Goal: Task Accomplishment & Management: Manage account settings

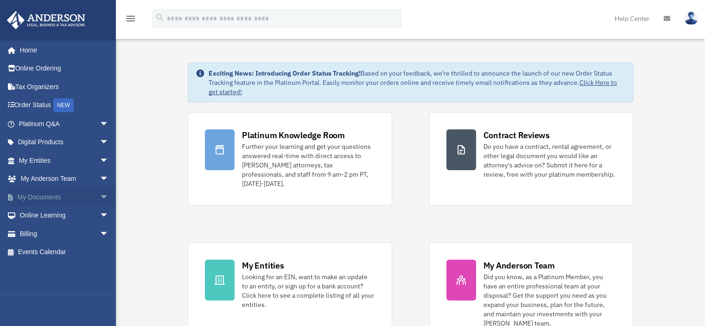
click at [100, 194] on span "arrow_drop_down" at bounding box center [109, 197] width 19 height 19
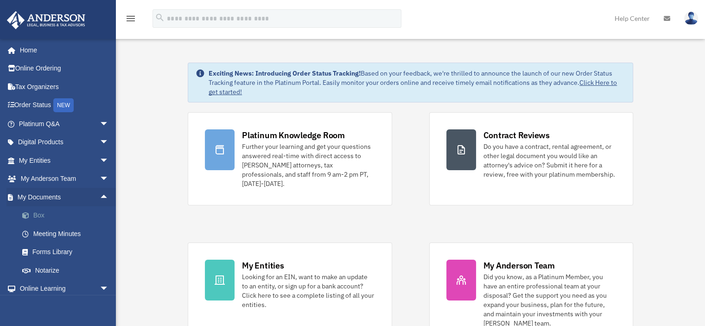
click at [34, 214] on link "Box" at bounding box center [68, 215] width 110 height 19
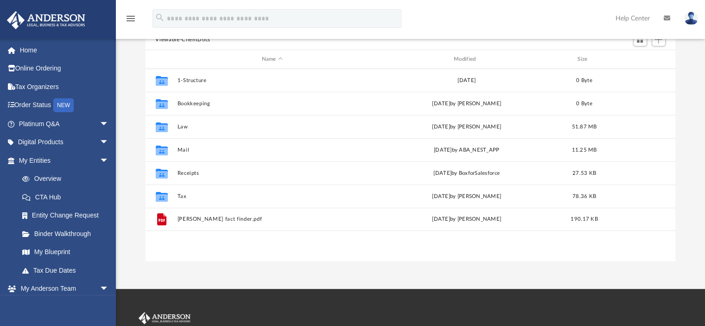
scroll to position [46, 0]
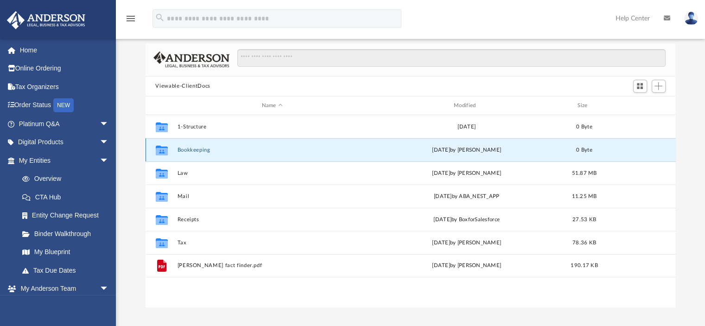
click at [191, 150] on button "Bookkeeping" at bounding box center [272, 150] width 190 height 6
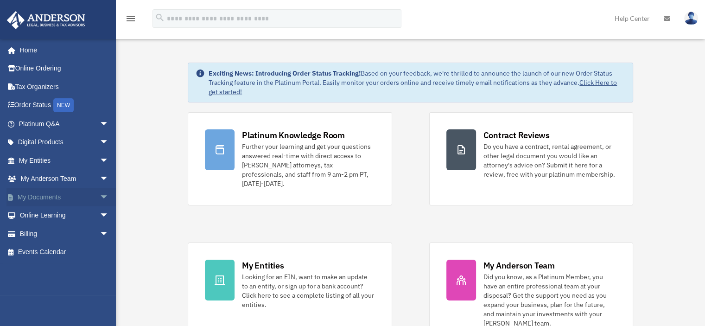
click at [100, 191] on span "arrow_drop_down" at bounding box center [109, 197] width 19 height 19
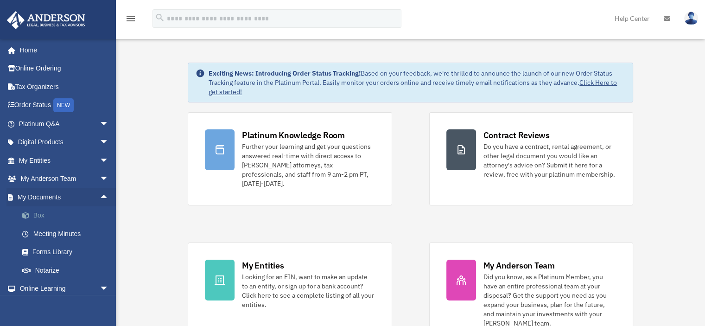
click at [43, 212] on link "Box" at bounding box center [68, 215] width 110 height 19
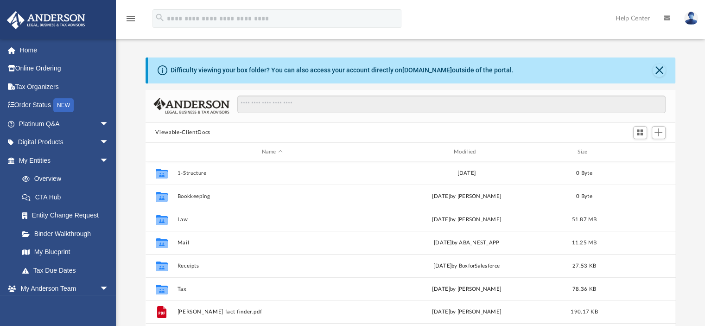
scroll to position [203, 523]
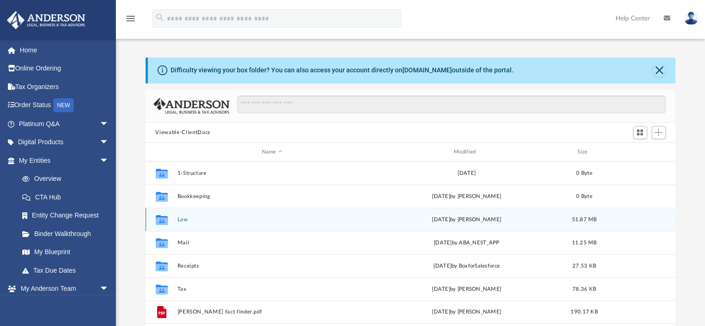
click at [183, 218] on button "Law" at bounding box center [272, 219] width 190 height 6
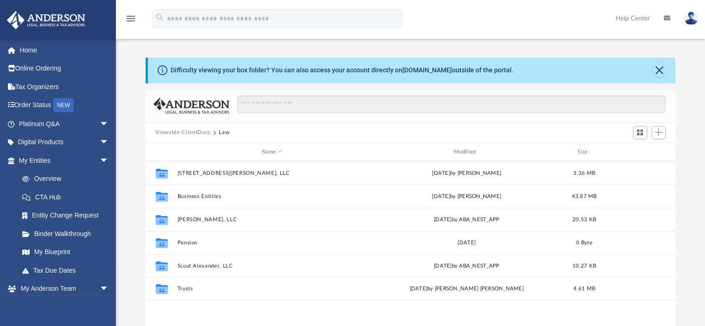
click at [195, 132] on button "Viewable-ClientDocs" at bounding box center [182, 132] width 55 height 8
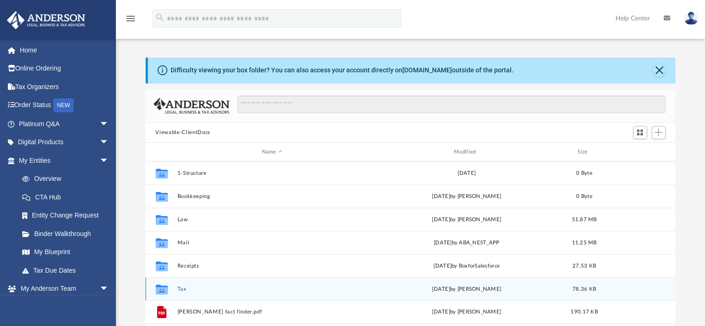
click at [181, 287] on button "Tax" at bounding box center [272, 289] width 190 height 6
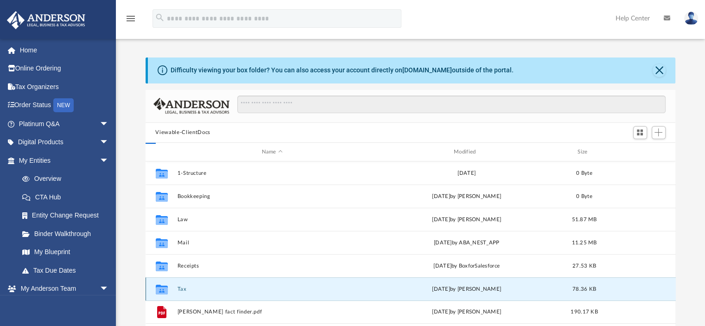
click at [181, 287] on button "Tax" at bounding box center [272, 289] width 190 height 6
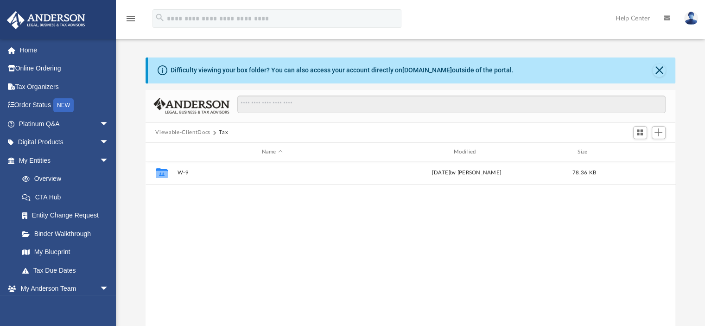
click at [195, 130] on button "Viewable-ClientDocs" at bounding box center [182, 132] width 55 height 8
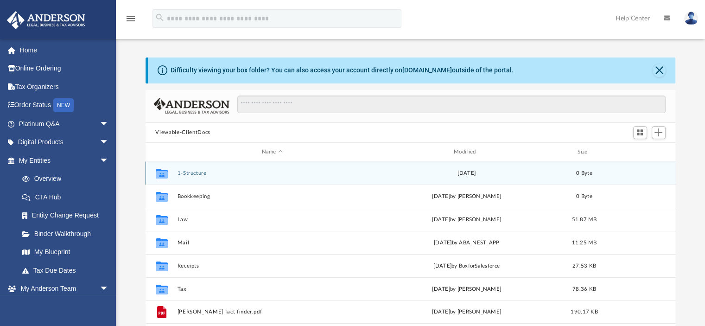
scroll to position [46, 0]
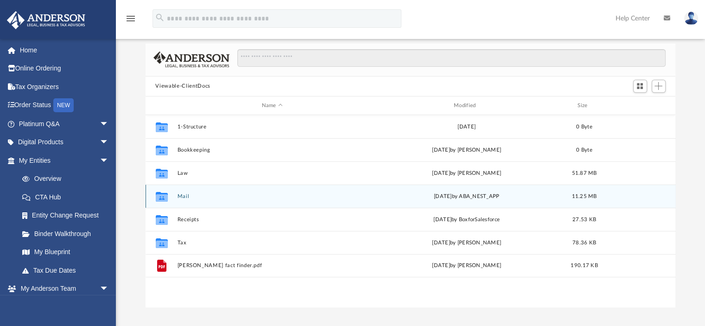
click at [184, 195] on button "Mail" at bounding box center [272, 196] width 190 height 6
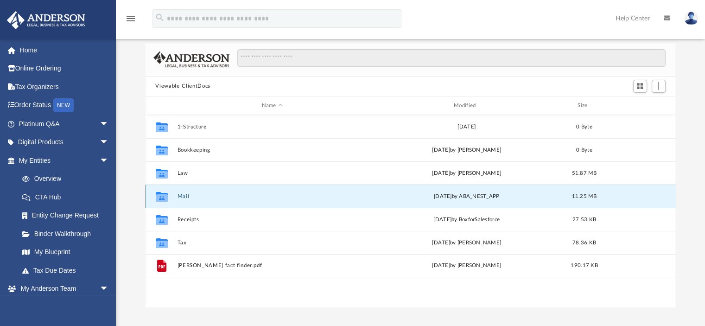
click at [184, 195] on button "Mail" at bounding box center [272, 196] width 190 height 6
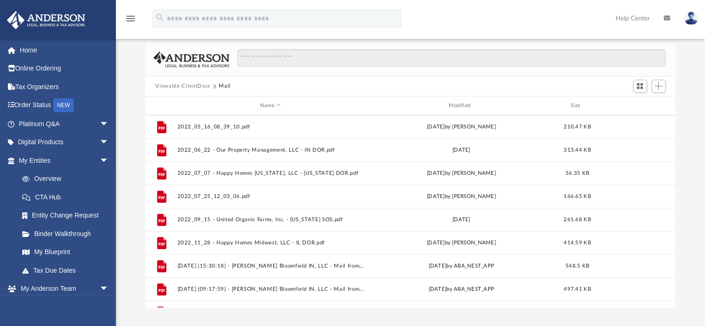
scroll to position [735, 0]
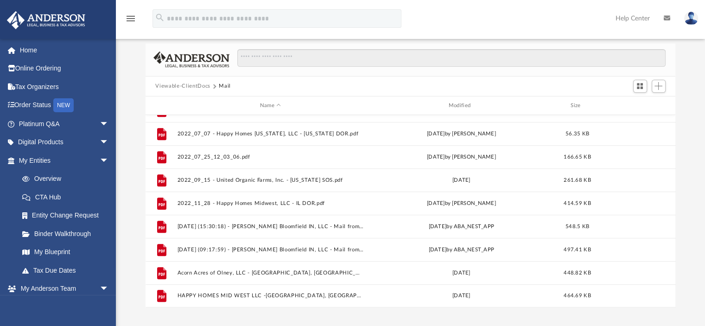
click at [187, 85] on button "Viewable-ClientDocs" at bounding box center [182, 86] width 55 height 8
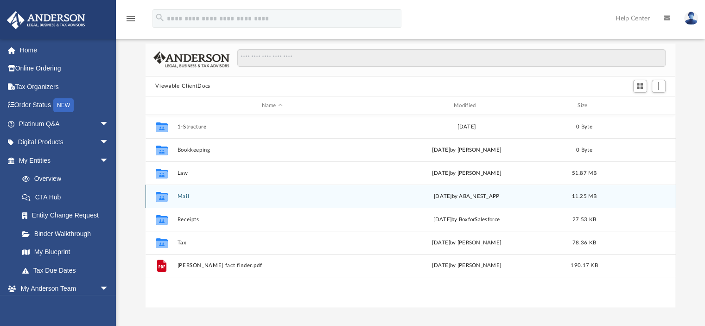
scroll to position [0, 0]
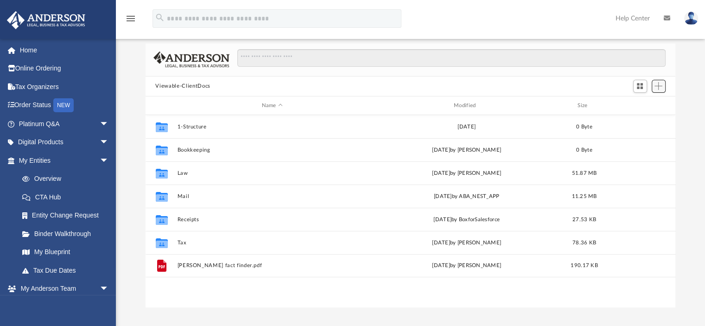
click at [658, 85] on span "Add" at bounding box center [659, 86] width 8 height 8
click at [638, 102] on li "Upload" at bounding box center [645, 105] width 30 height 10
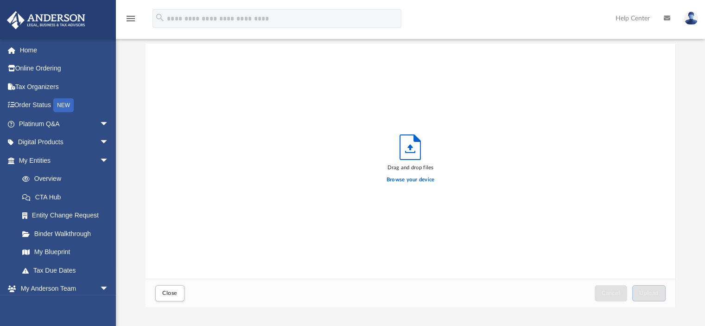
scroll to position [228, 523]
click at [408, 180] on label "Browse your device" at bounding box center [411, 180] width 48 height 8
click at [0, 0] on input "Browse your device" at bounding box center [0, 0] width 0 height 0
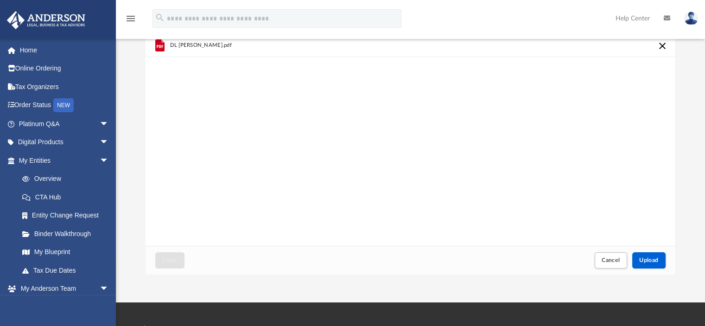
scroll to position [97, 0]
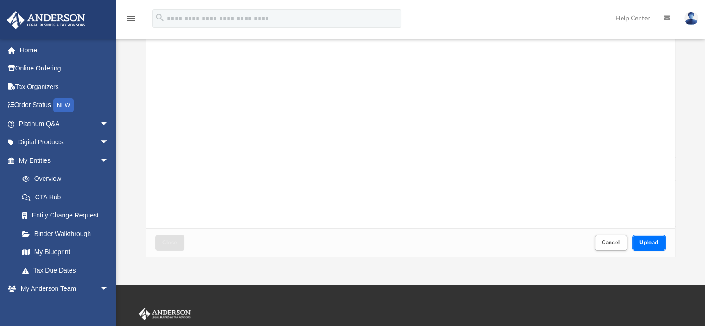
click at [653, 241] on span "Upload" at bounding box center [648, 243] width 19 height 6
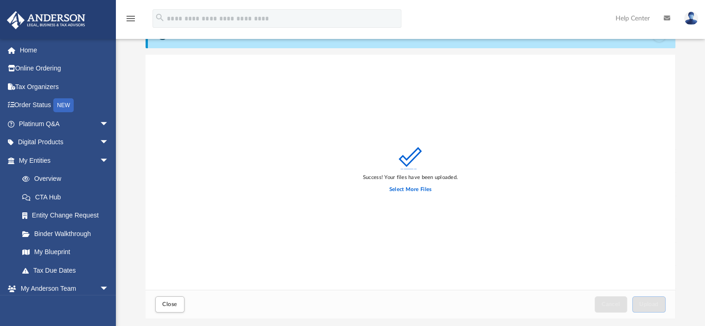
scroll to position [0, 0]
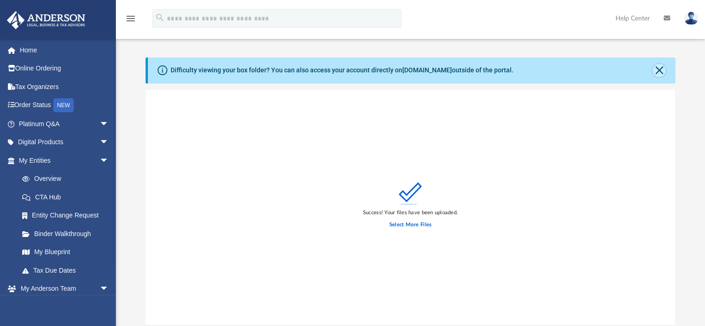
click at [658, 69] on button "Close" at bounding box center [659, 70] width 13 height 13
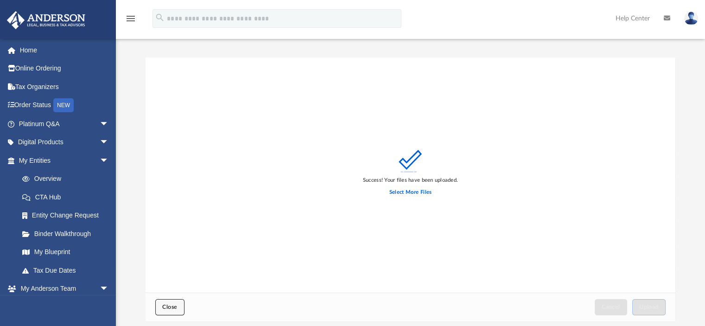
click at [164, 304] on span "Close" at bounding box center [169, 307] width 15 height 6
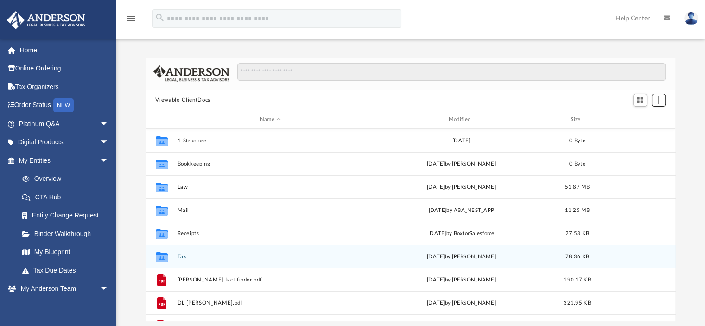
scroll to position [17, 0]
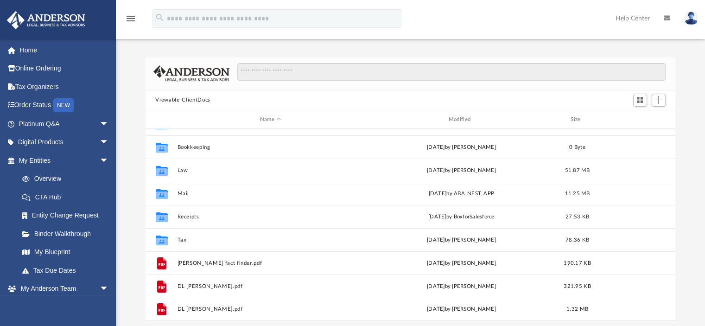
click at [692, 18] on img at bounding box center [691, 18] width 14 height 13
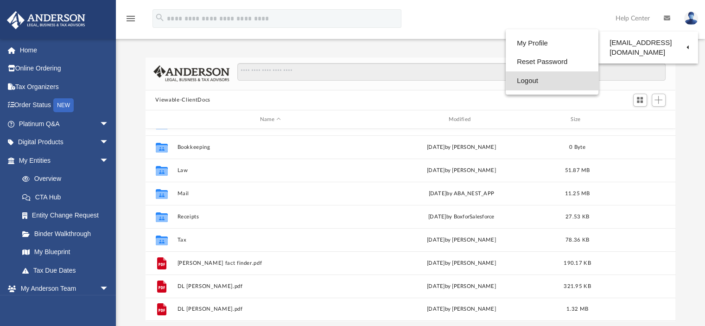
click at [525, 78] on link "Logout" at bounding box center [552, 80] width 93 height 19
